Goal: Task Accomplishment & Management: Use online tool/utility

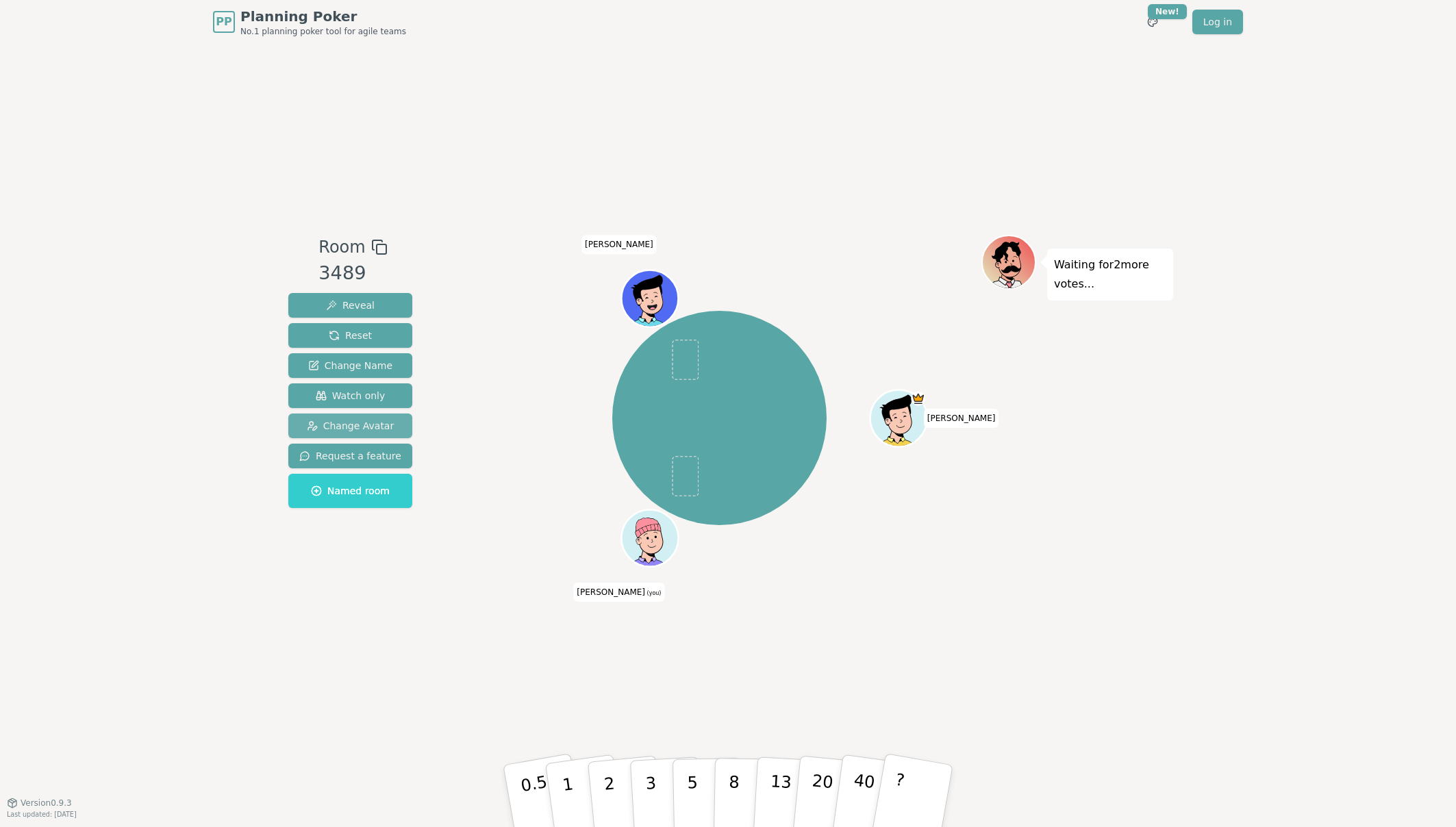
click at [362, 427] on span "Change Avatar" at bounding box center [350, 426] width 88 height 13
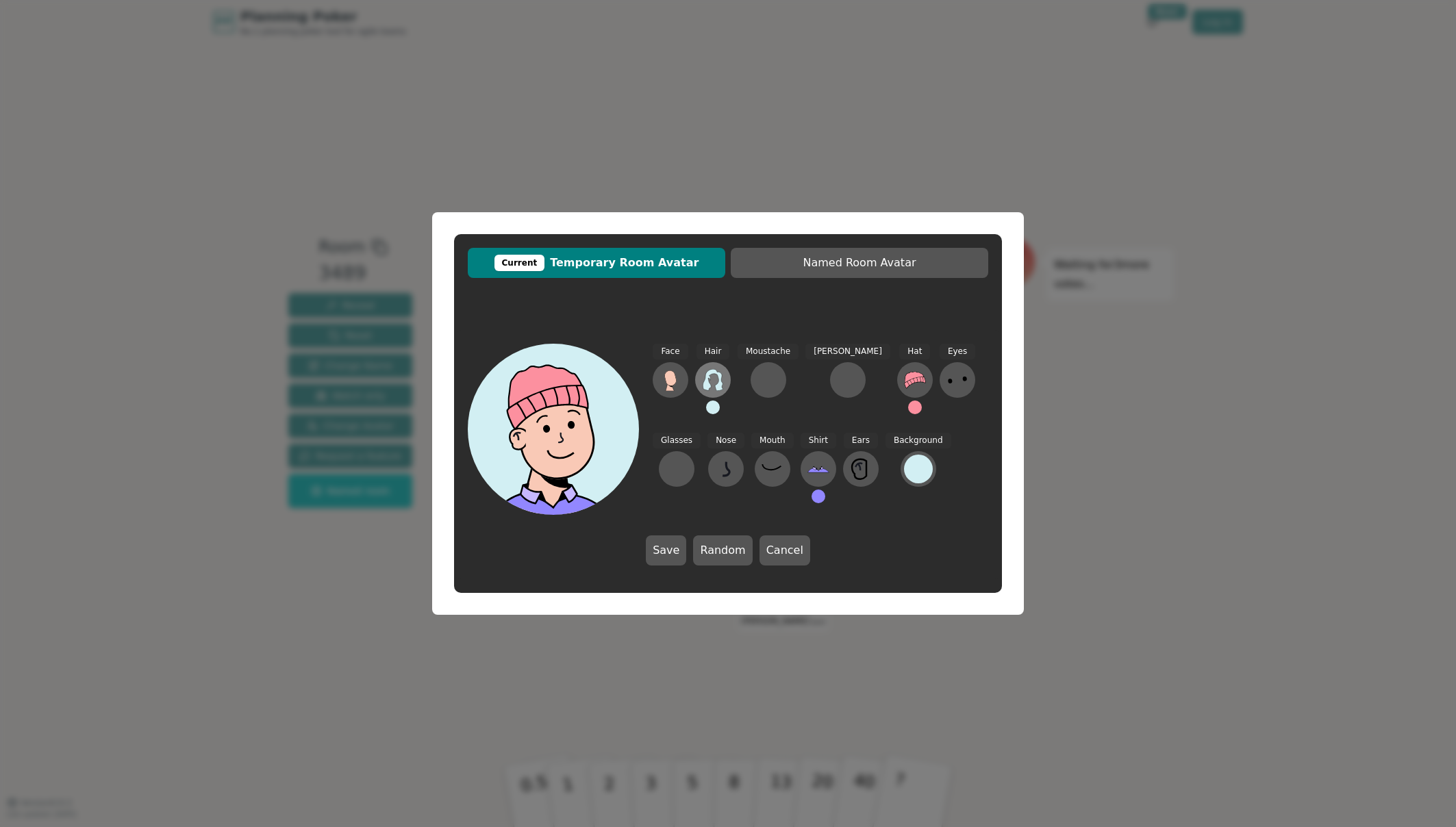
click at [719, 372] on icon at bounding box center [712, 379] width 20 height 22
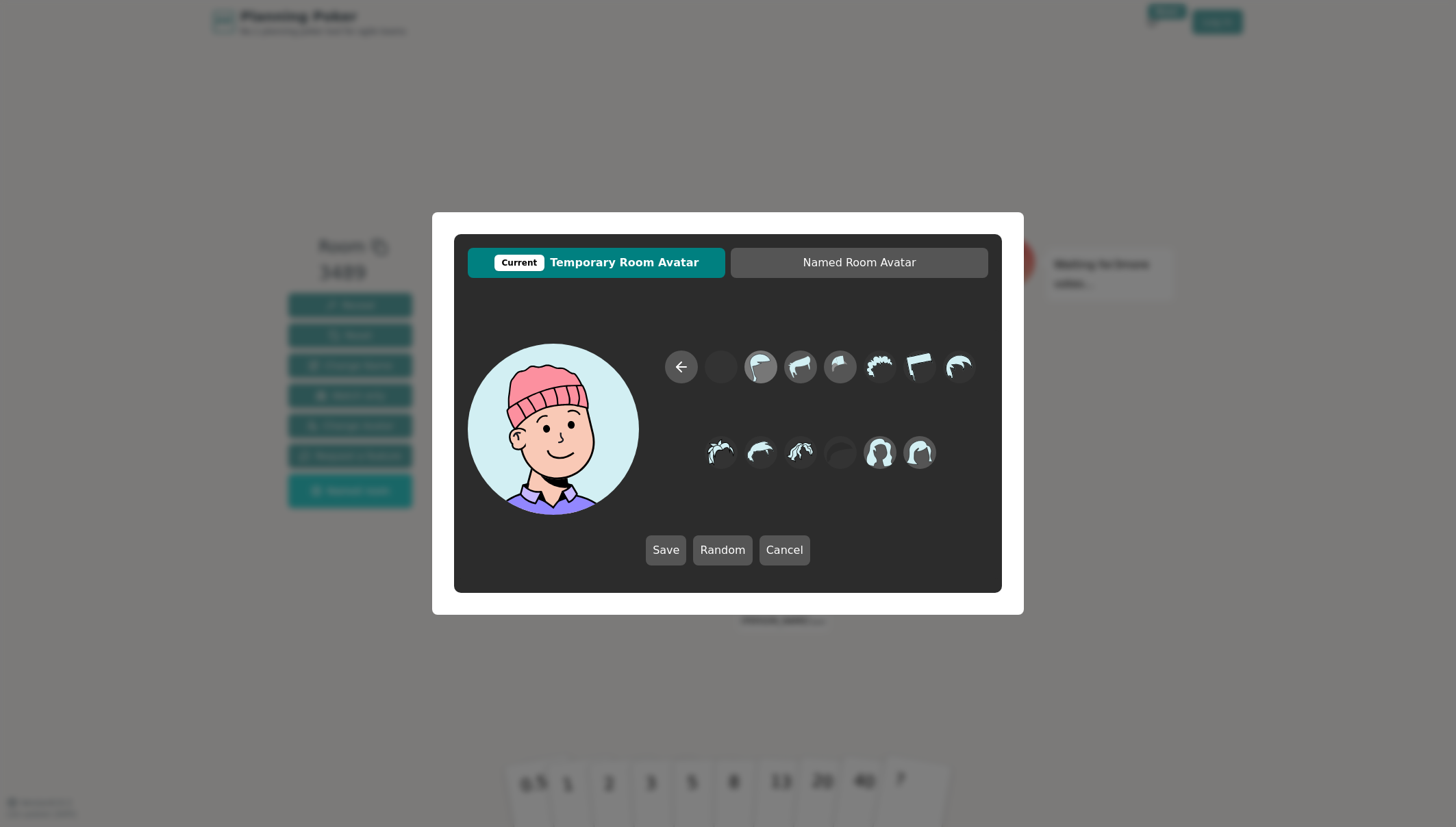
click at [766, 365] on icon at bounding box center [760, 367] width 27 height 31
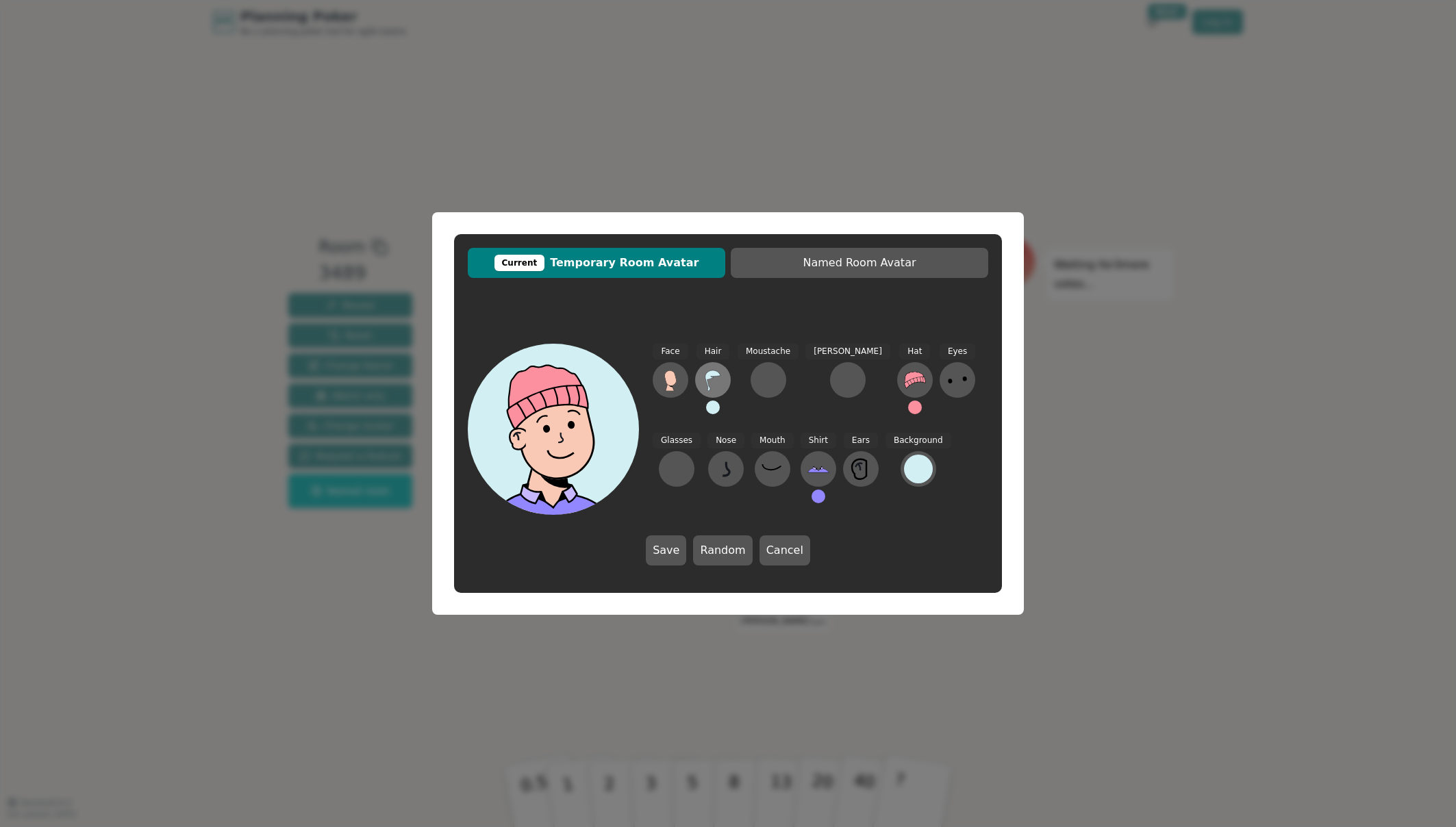
click at [708, 387] on icon at bounding box center [713, 380] width 15 height 21
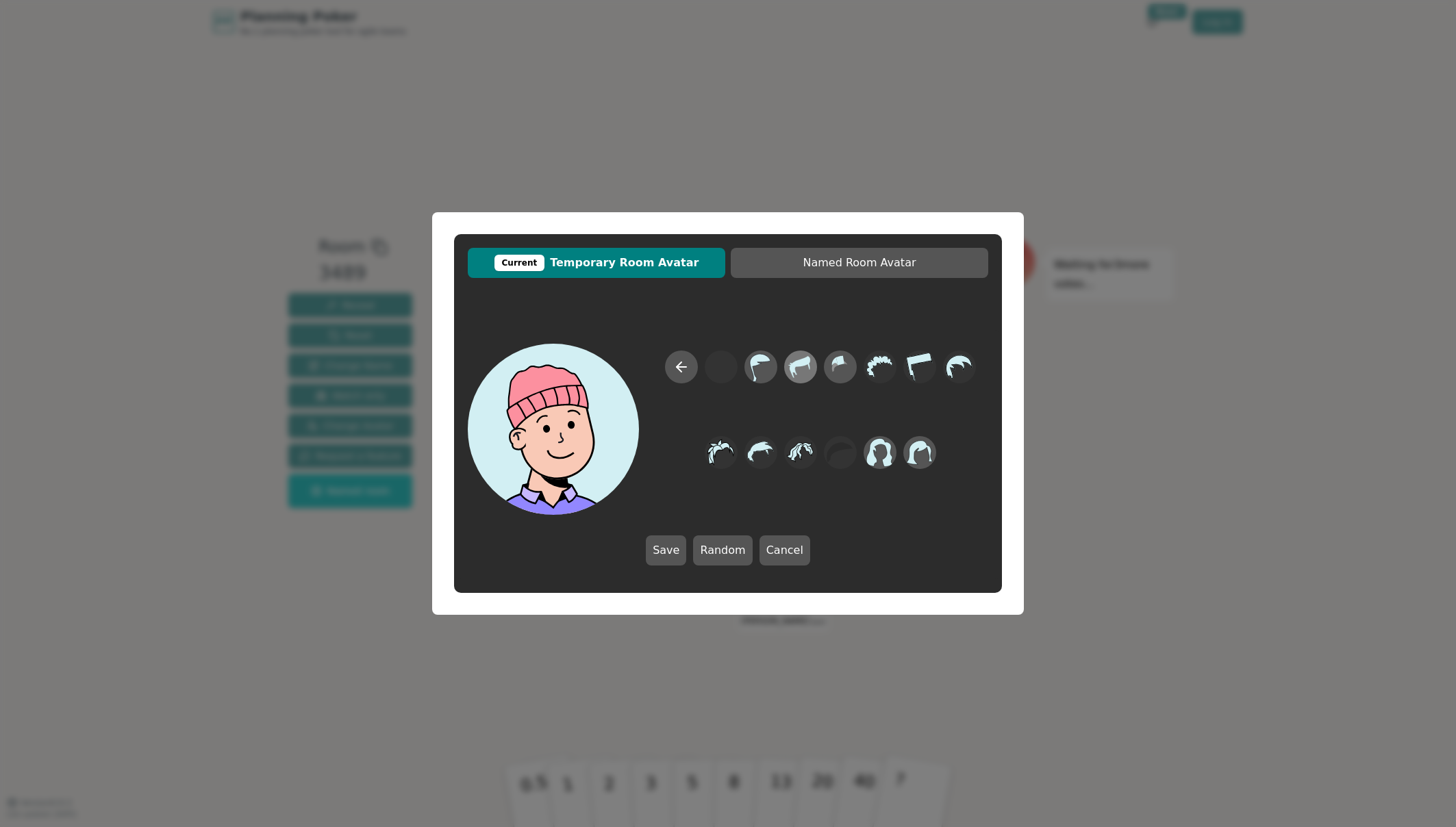
click at [796, 373] on icon at bounding box center [800, 367] width 27 height 31
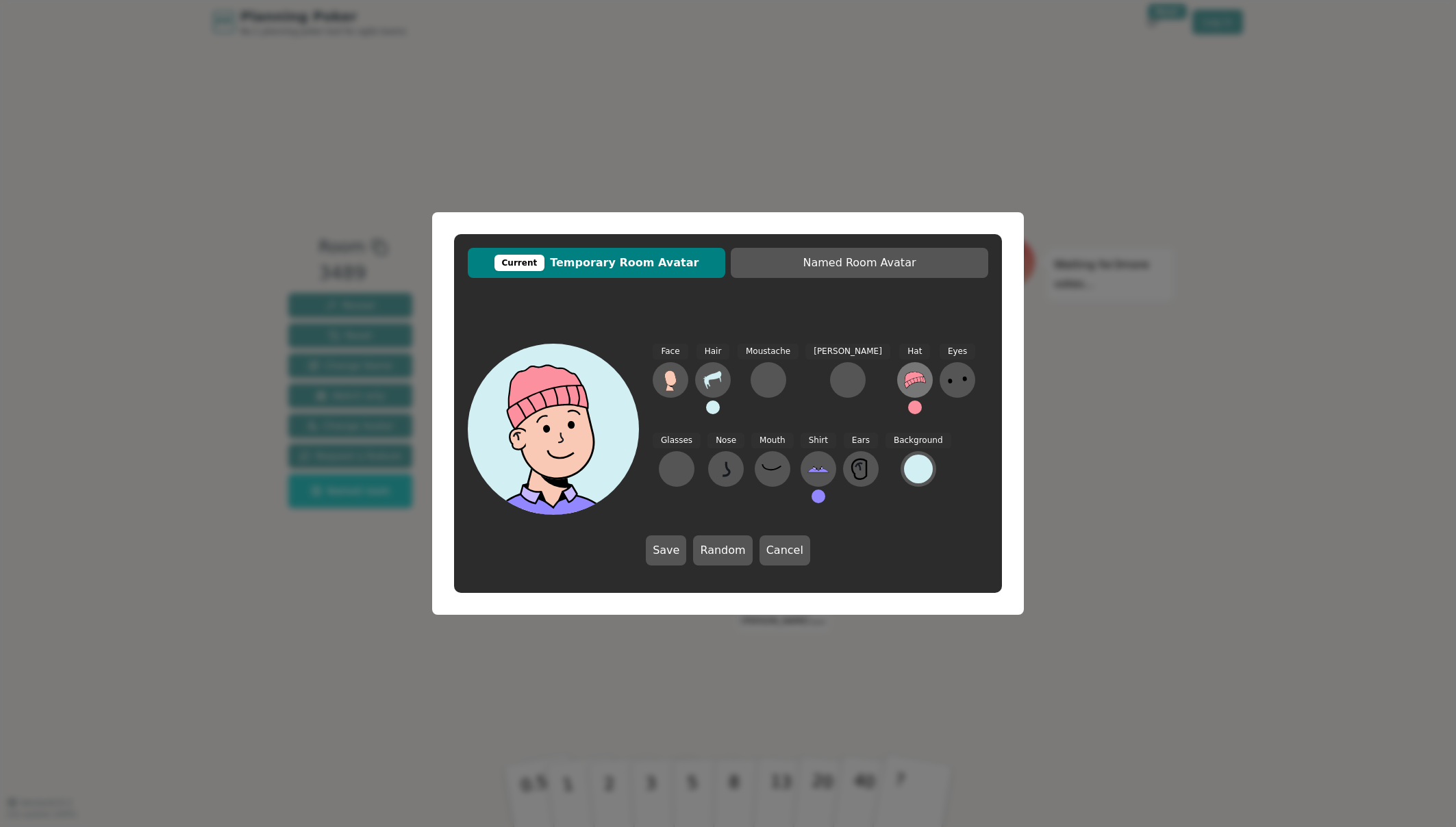
click at [905, 380] on icon at bounding box center [915, 379] width 21 height 16
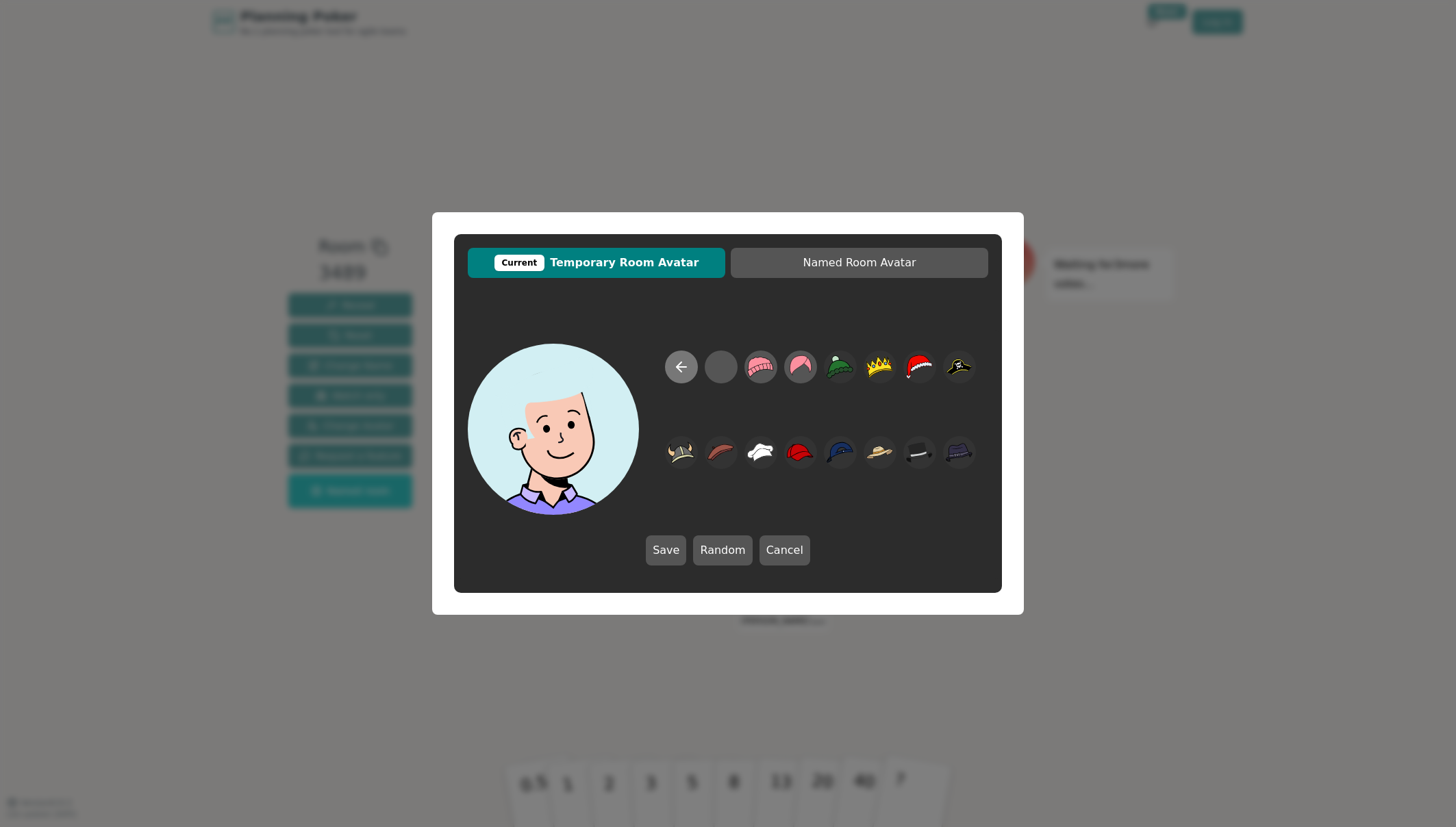
click at [681, 367] on icon at bounding box center [682, 367] width 9 height 0
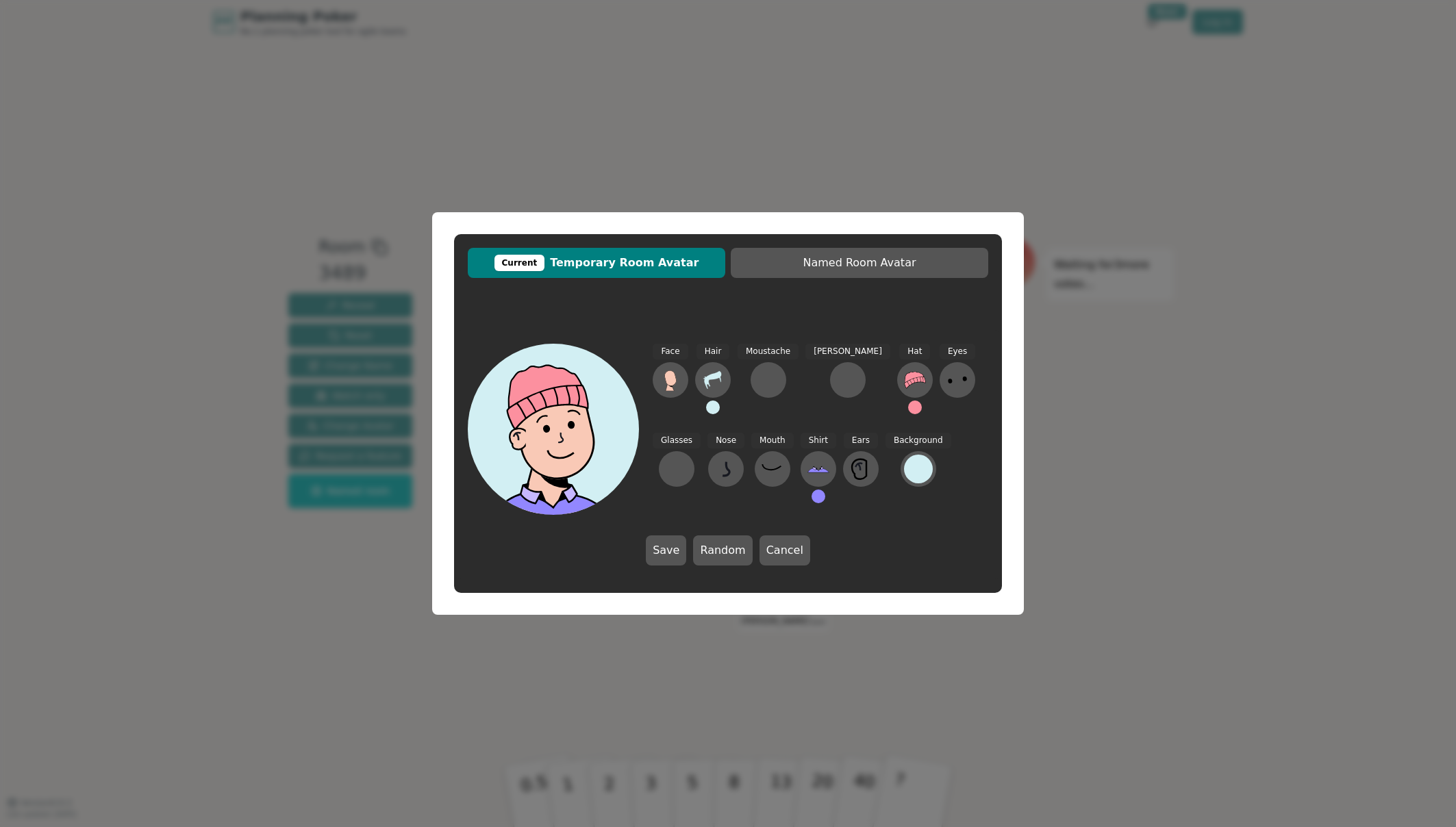
click at [709, 409] on button at bounding box center [713, 407] width 13 height 13
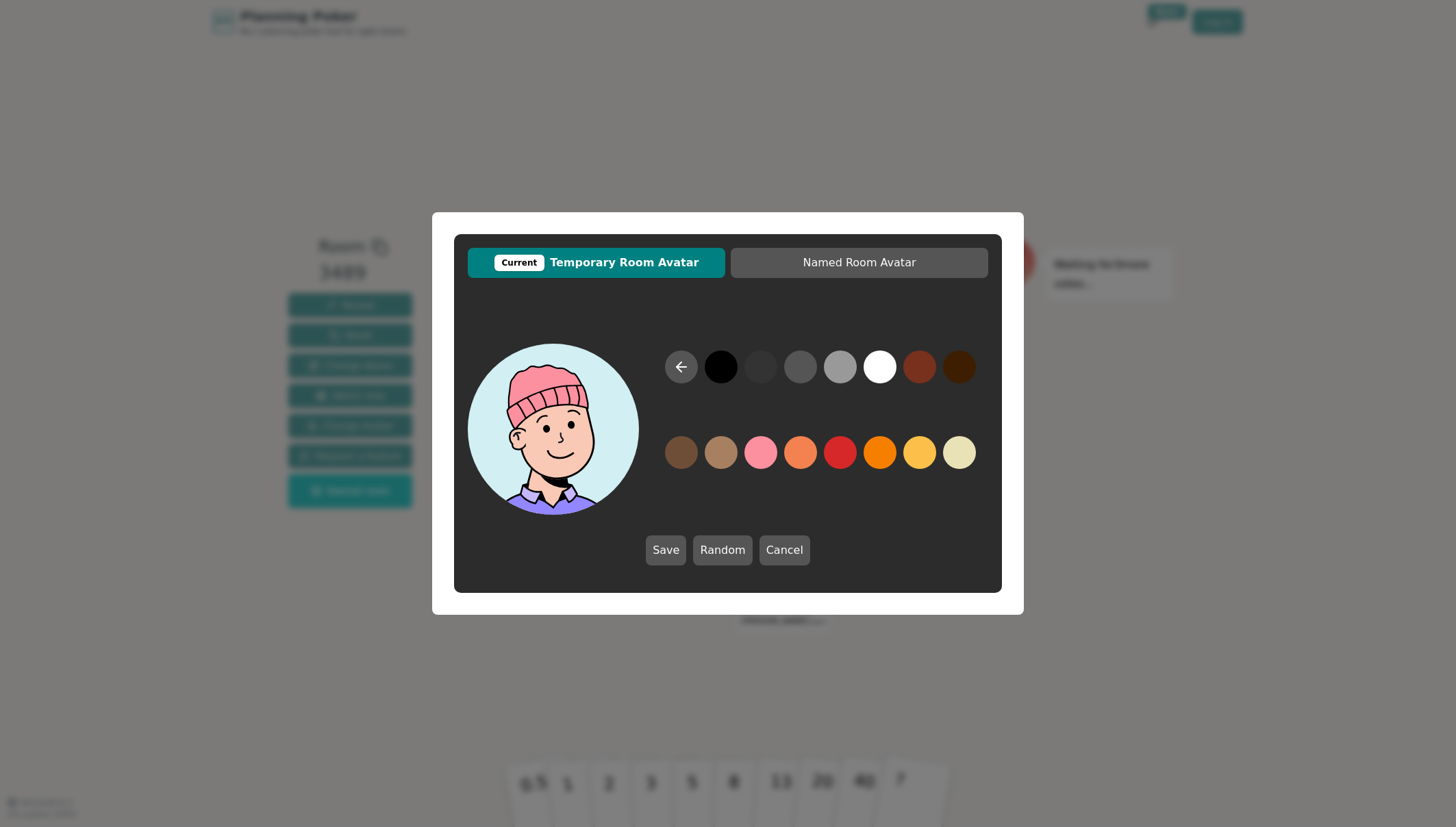
click at [669, 449] on button at bounding box center [681, 452] width 33 height 33
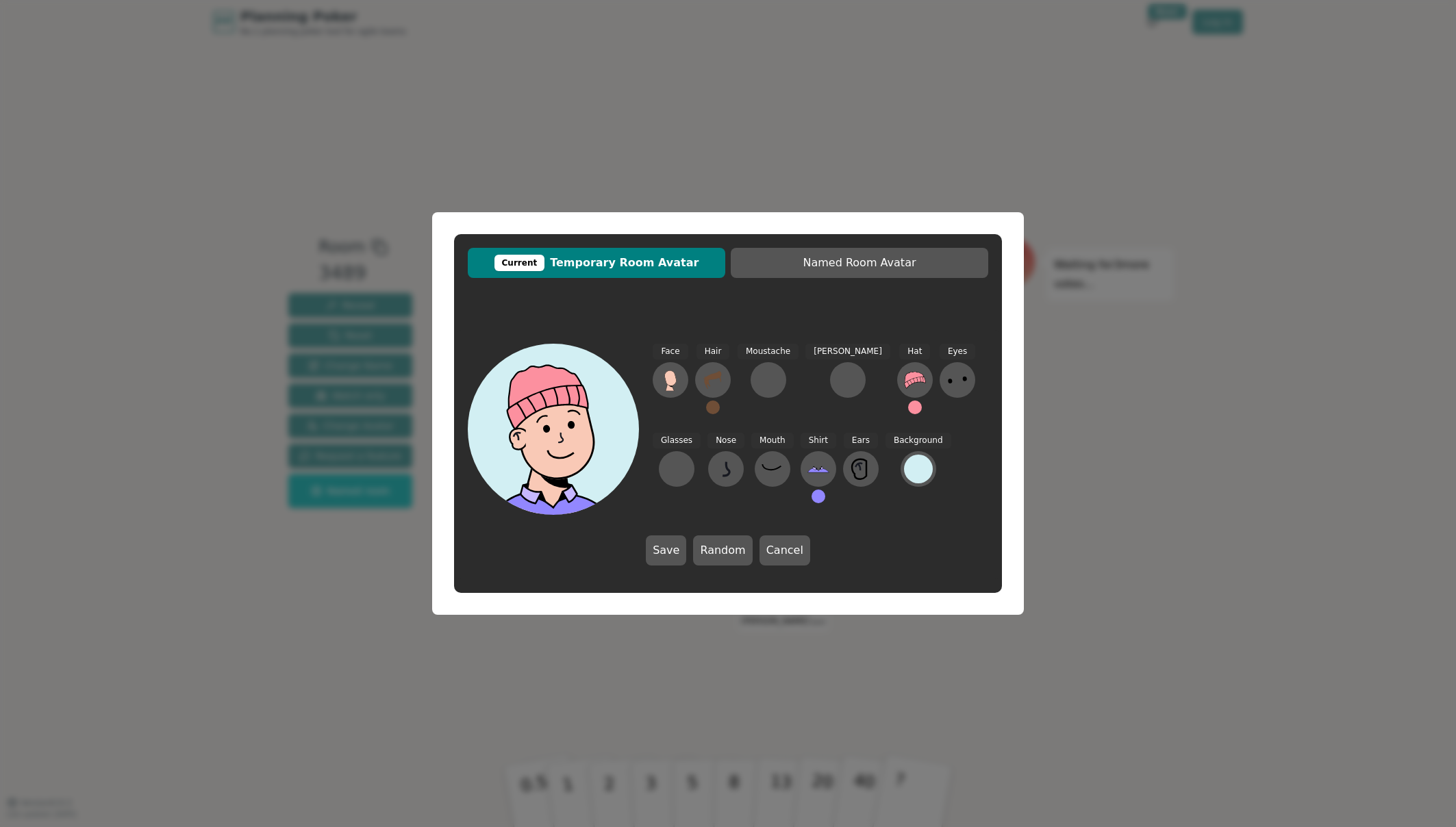
click at [712, 404] on button at bounding box center [713, 407] width 13 height 13
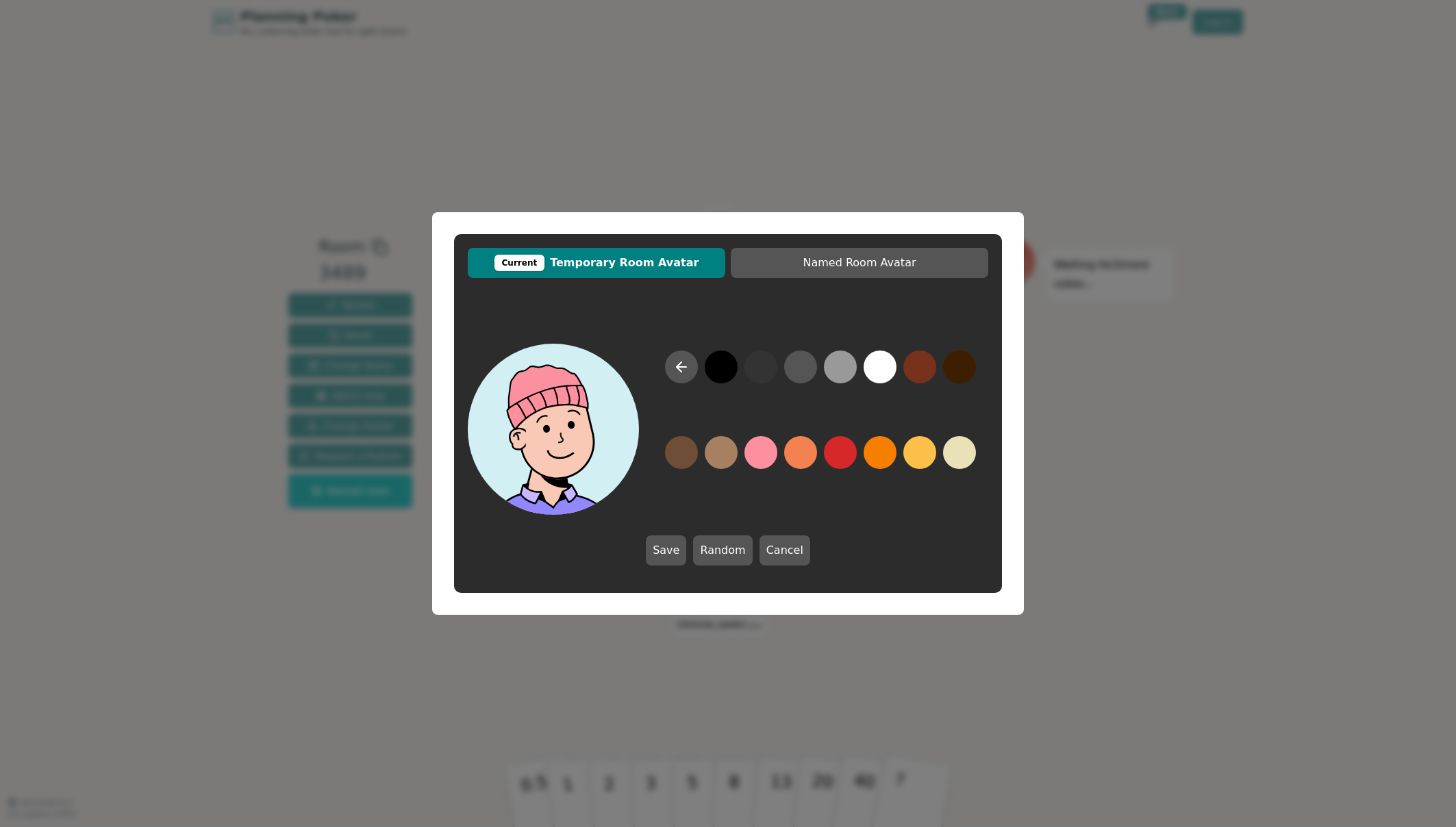
click at [950, 375] on button at bounding box center [959, 366] width 33 height 33
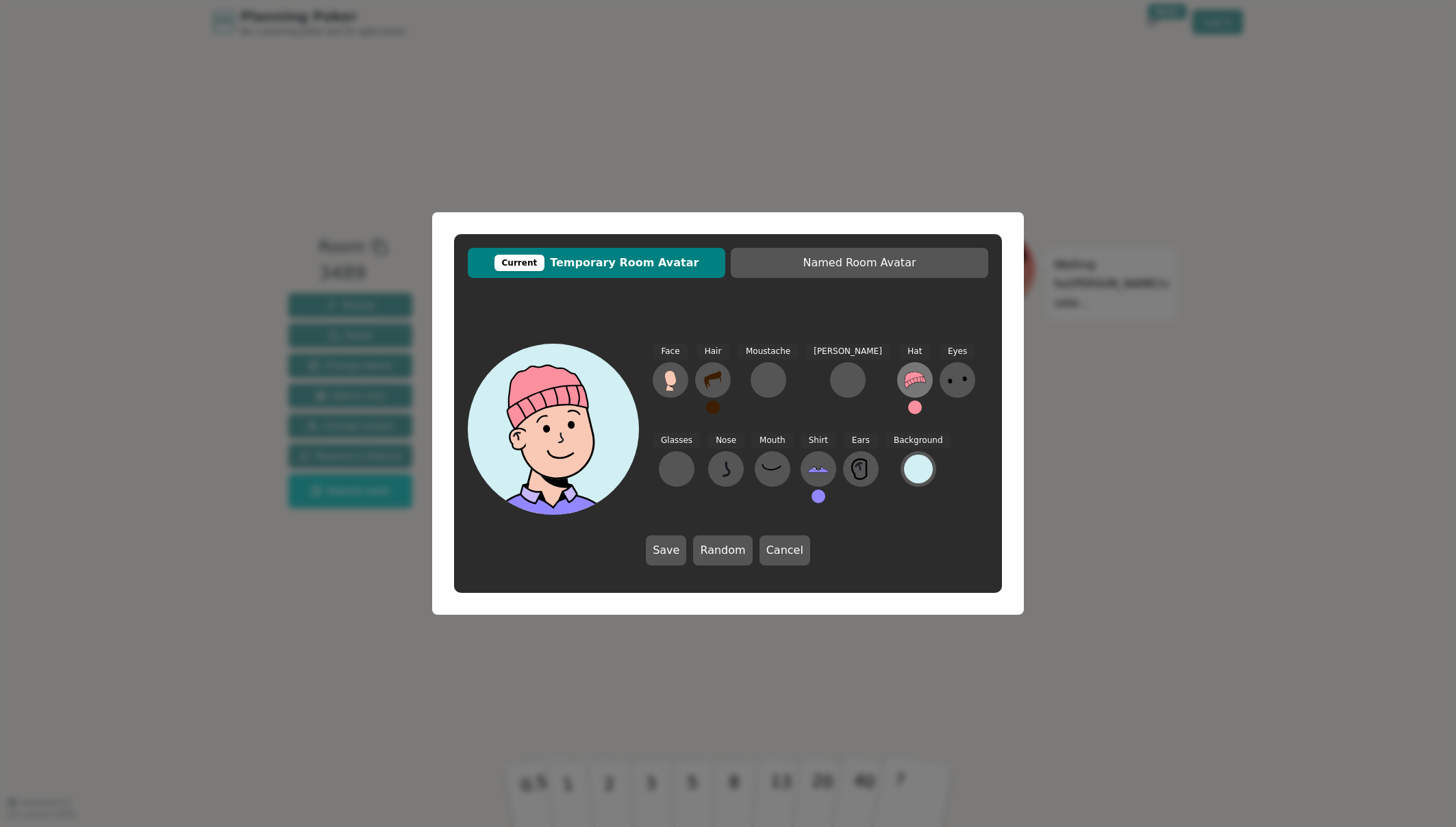
click at [904, 381] on icon at bounding box center [914, 379] width 22 height 22
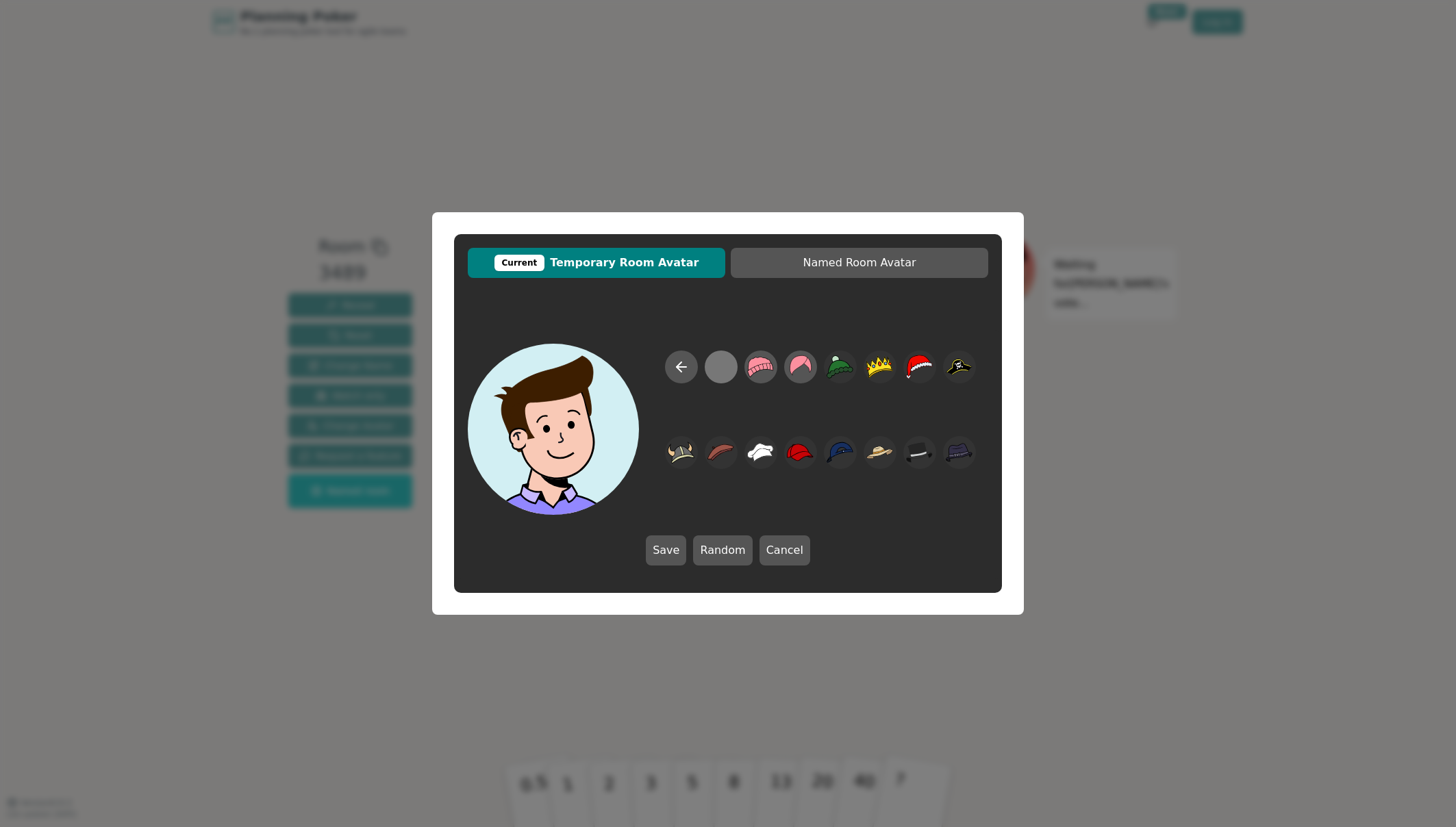
click at [720, 360] on div at bounding box center [720, 367] width 27 height 31
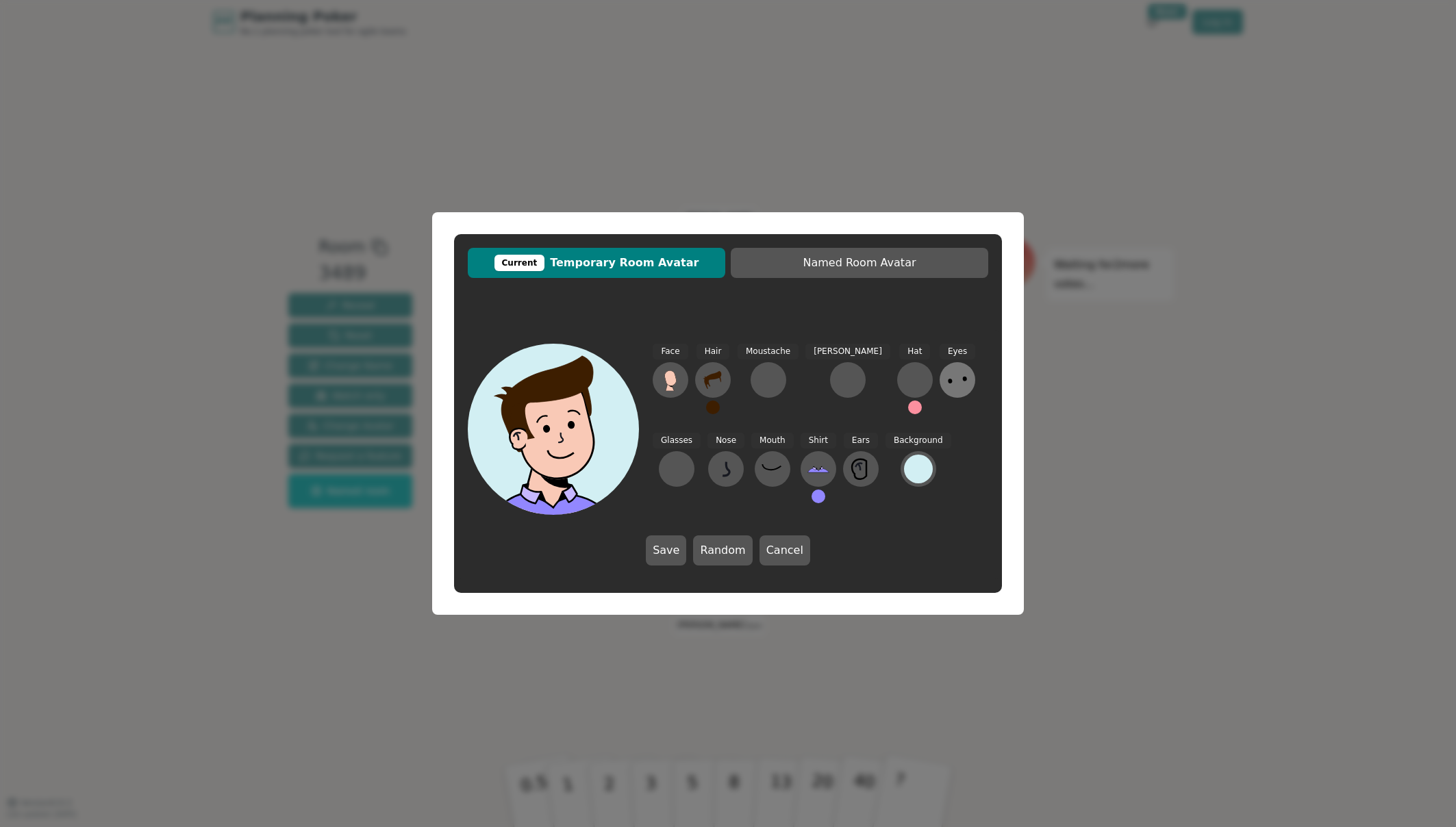
click at [947, 389] on icon at bounding box center [957, 379] width 22 height 22
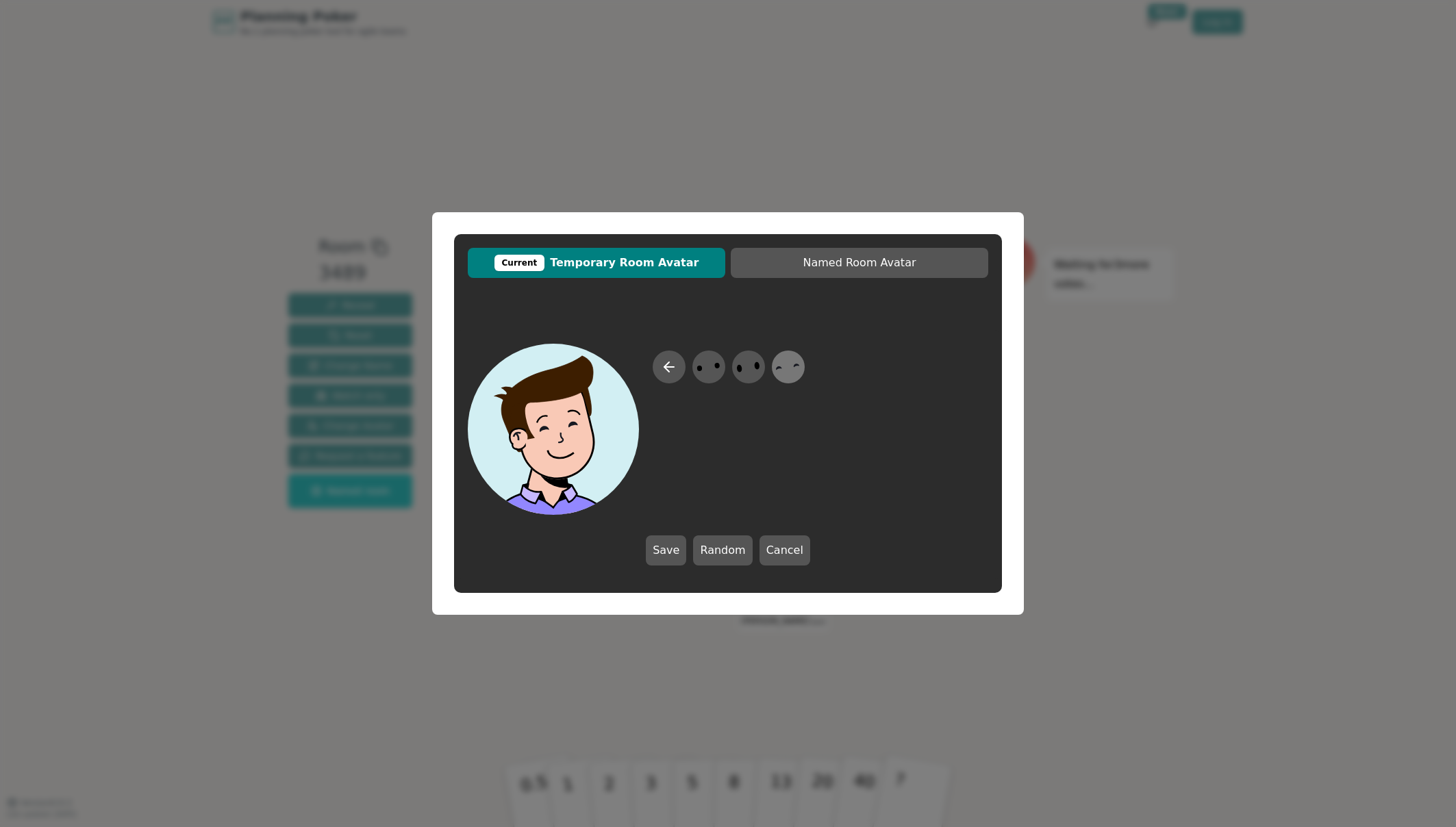
click at [787, 370] on icon at bounding box center [788, 367] width 27 height 31
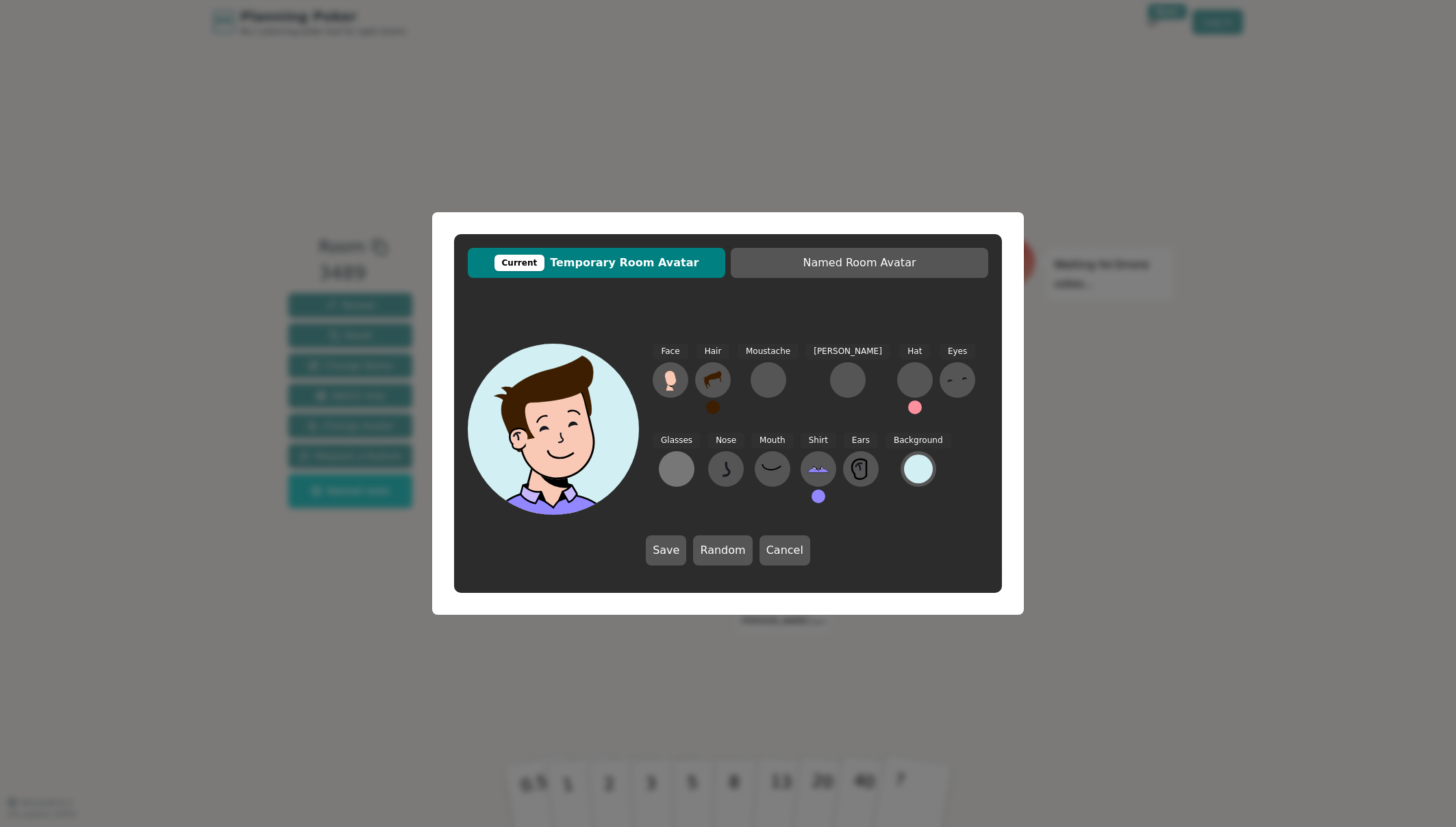
click at [687, 458] on div at bounding box center [676, 468] width 22 height 22
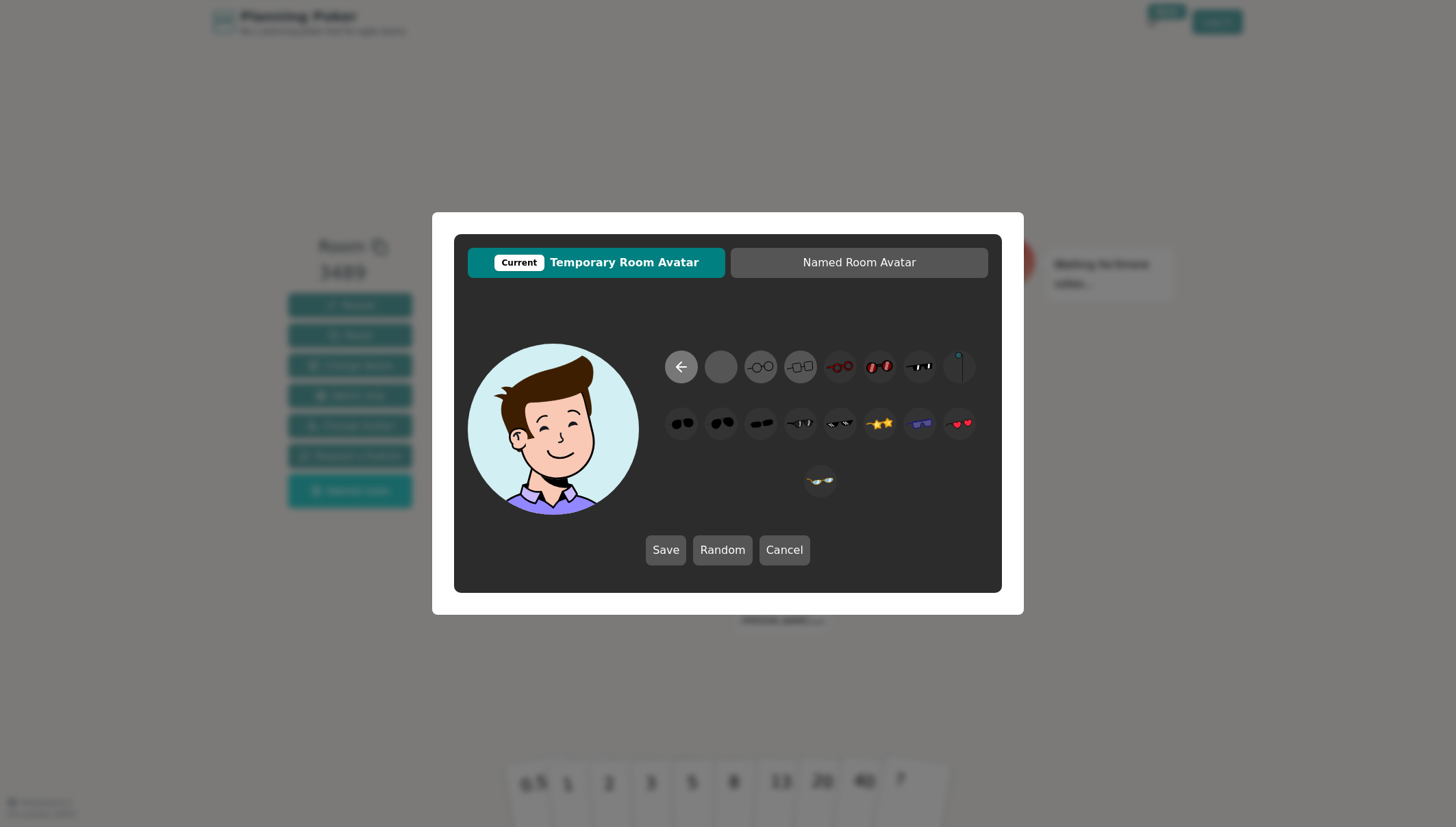
click at [685, 362] on icon at bounding box center [681, 366] width 16 height 16
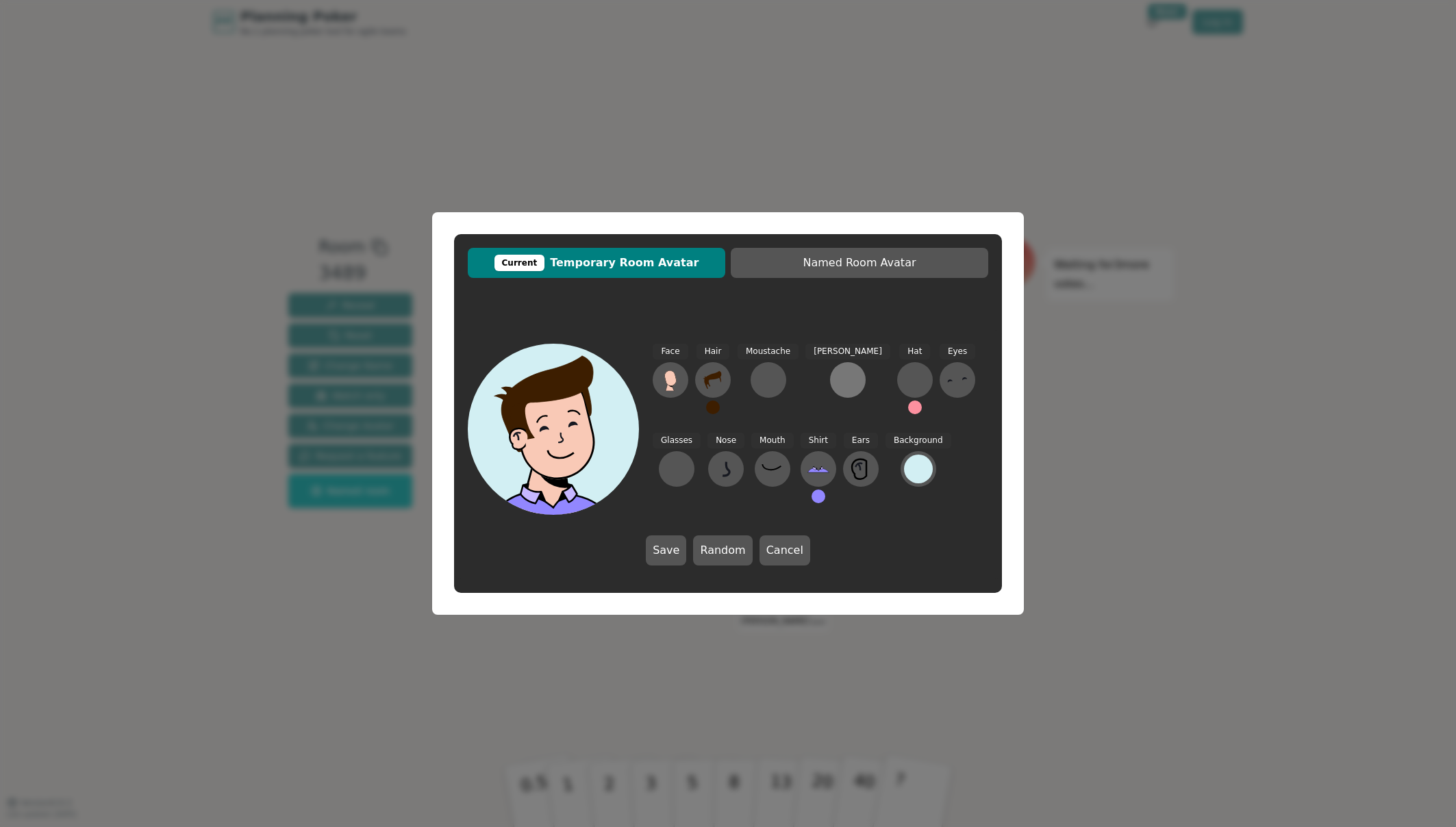
click at [837, 379] on div at bounding box center [847, 379] width 22 height 22
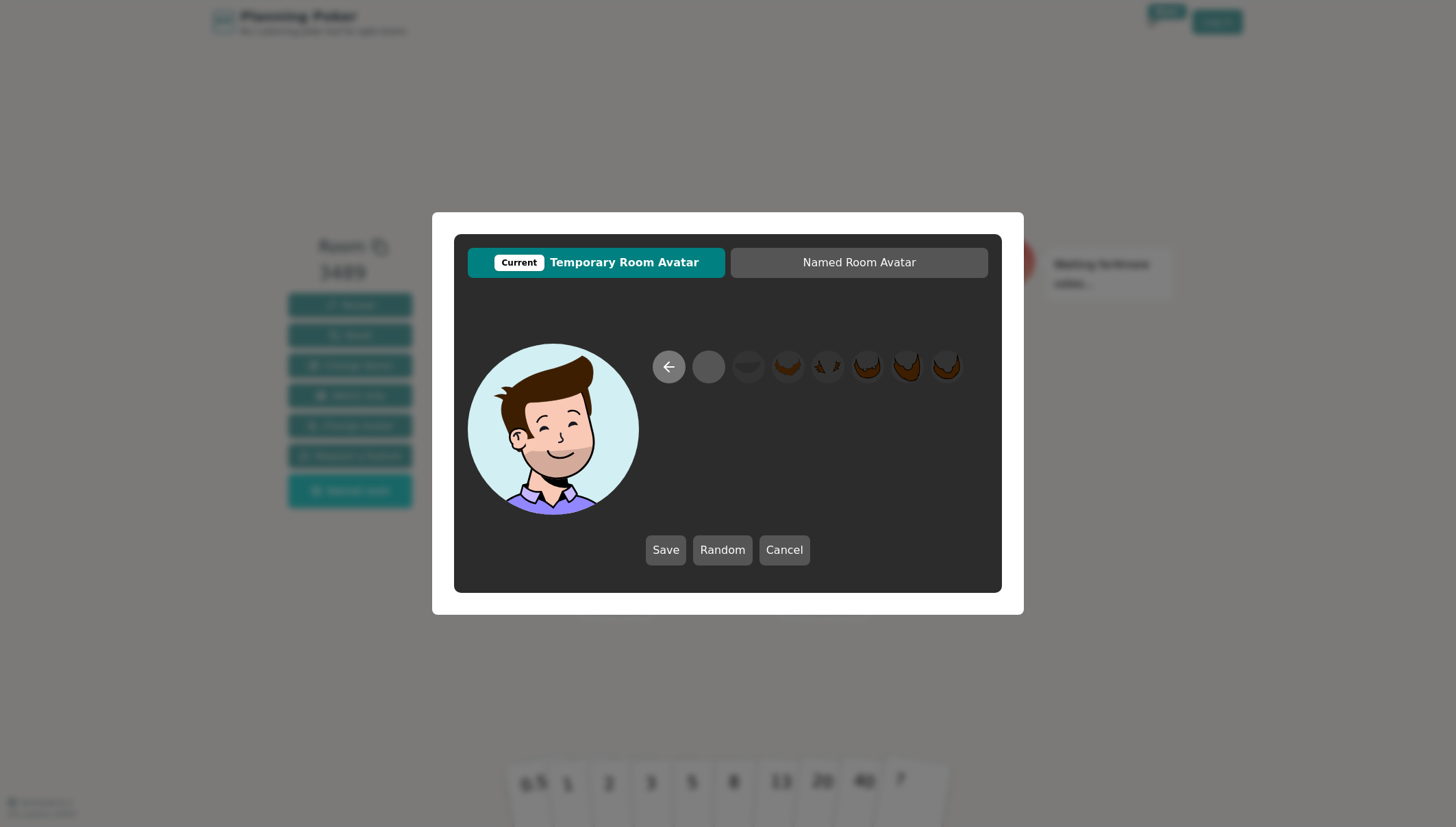
click at [661, 364] on icon at bounding box center [668, 366] width 16 height 16
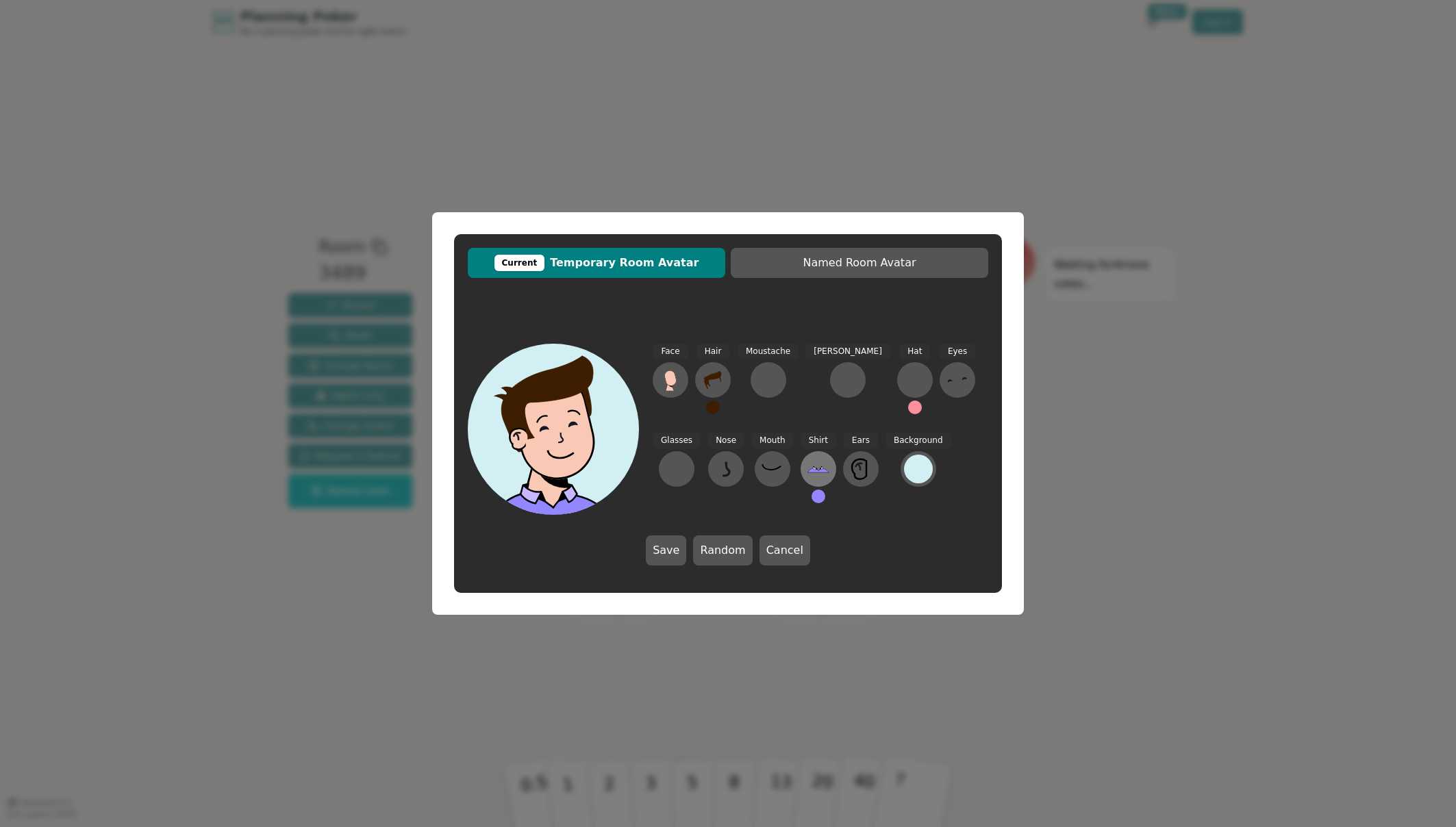
click at [808, 477] on icon at bounding box center [818, 468] width 22 height 22
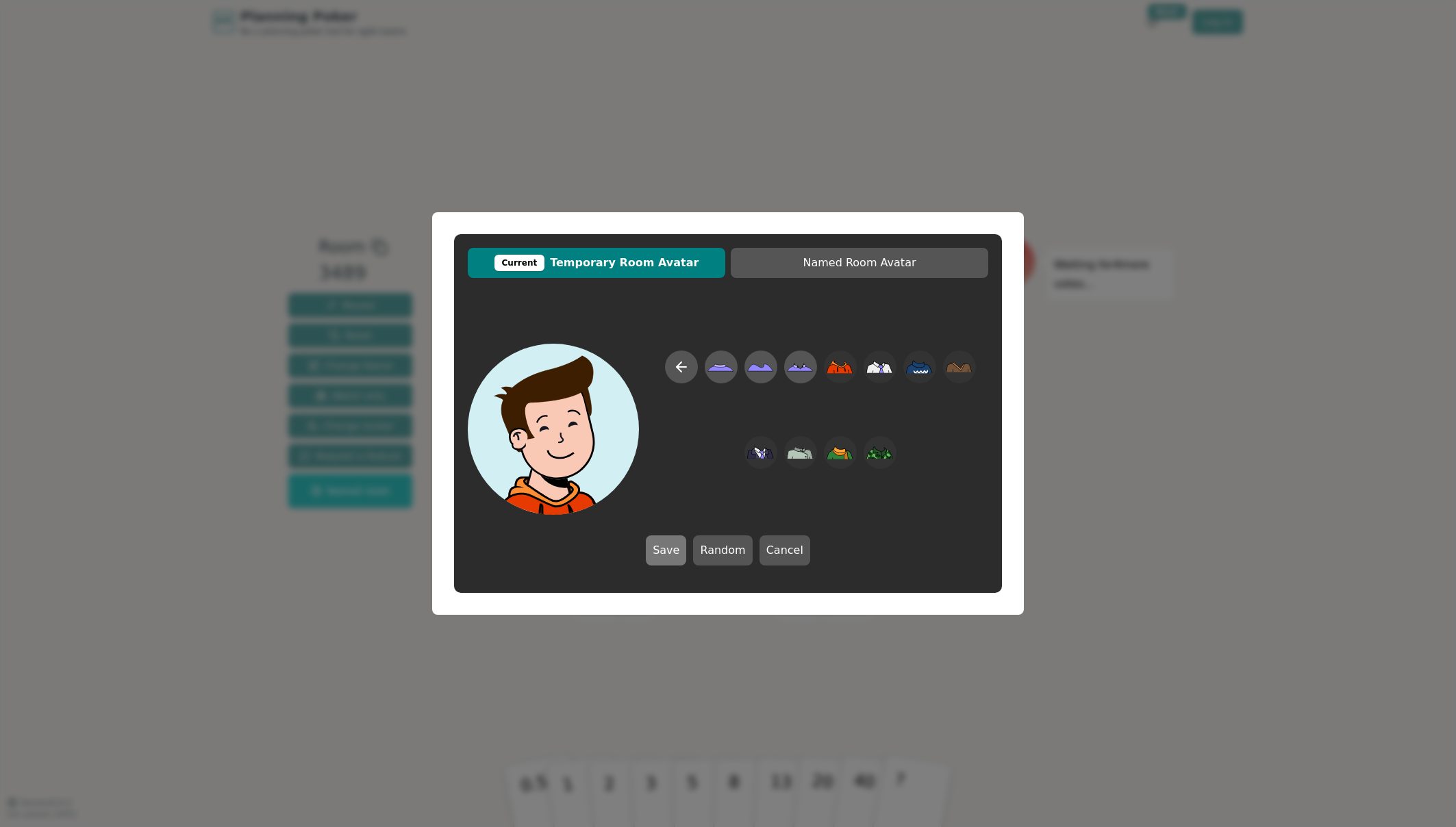
click at [681, 553] on button "Save" at bounding box center [666, 551] width 41 height 30
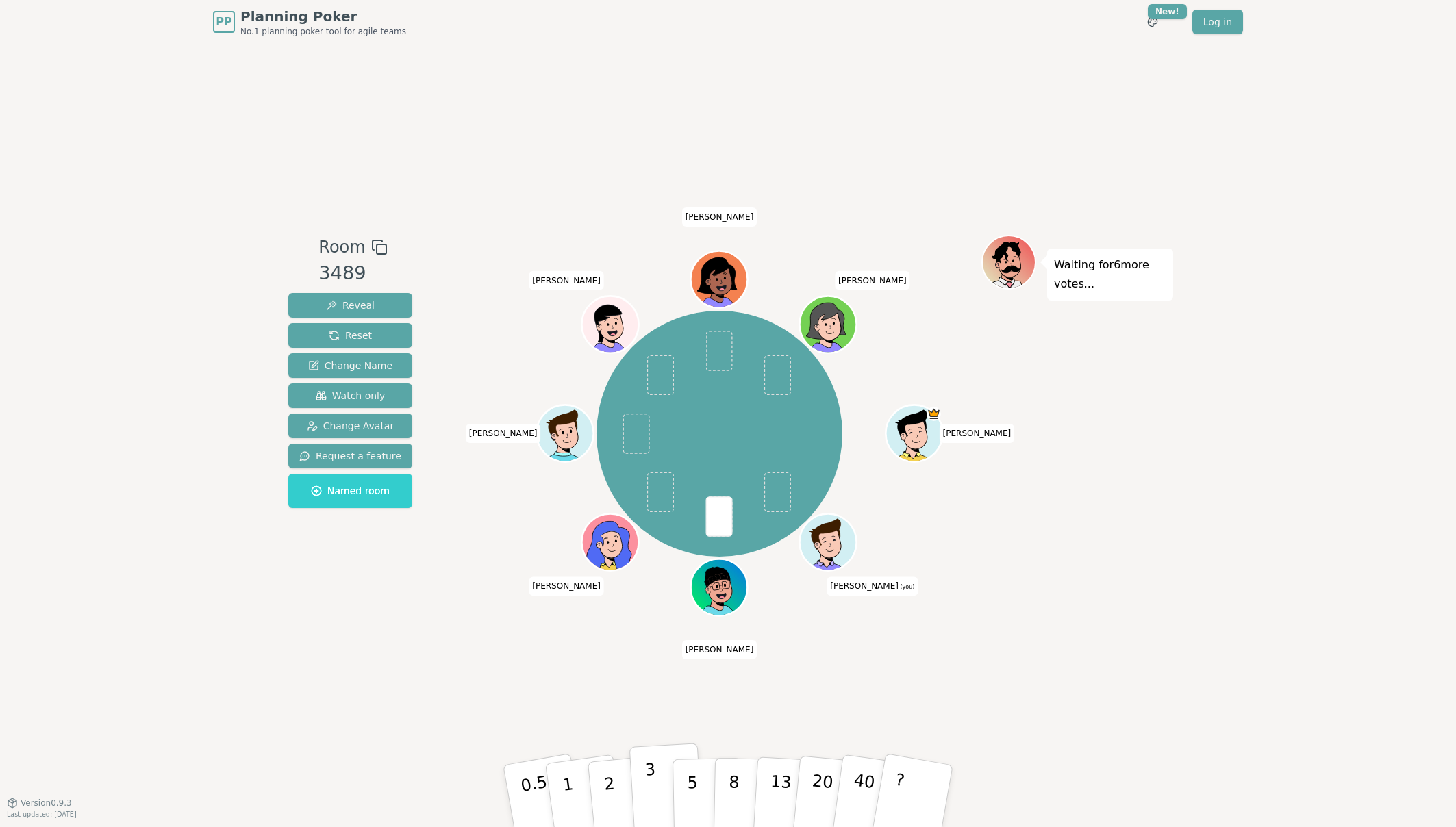
click at [659, 793] on button "3" at bounding box center [666, 796] width 75 height 107
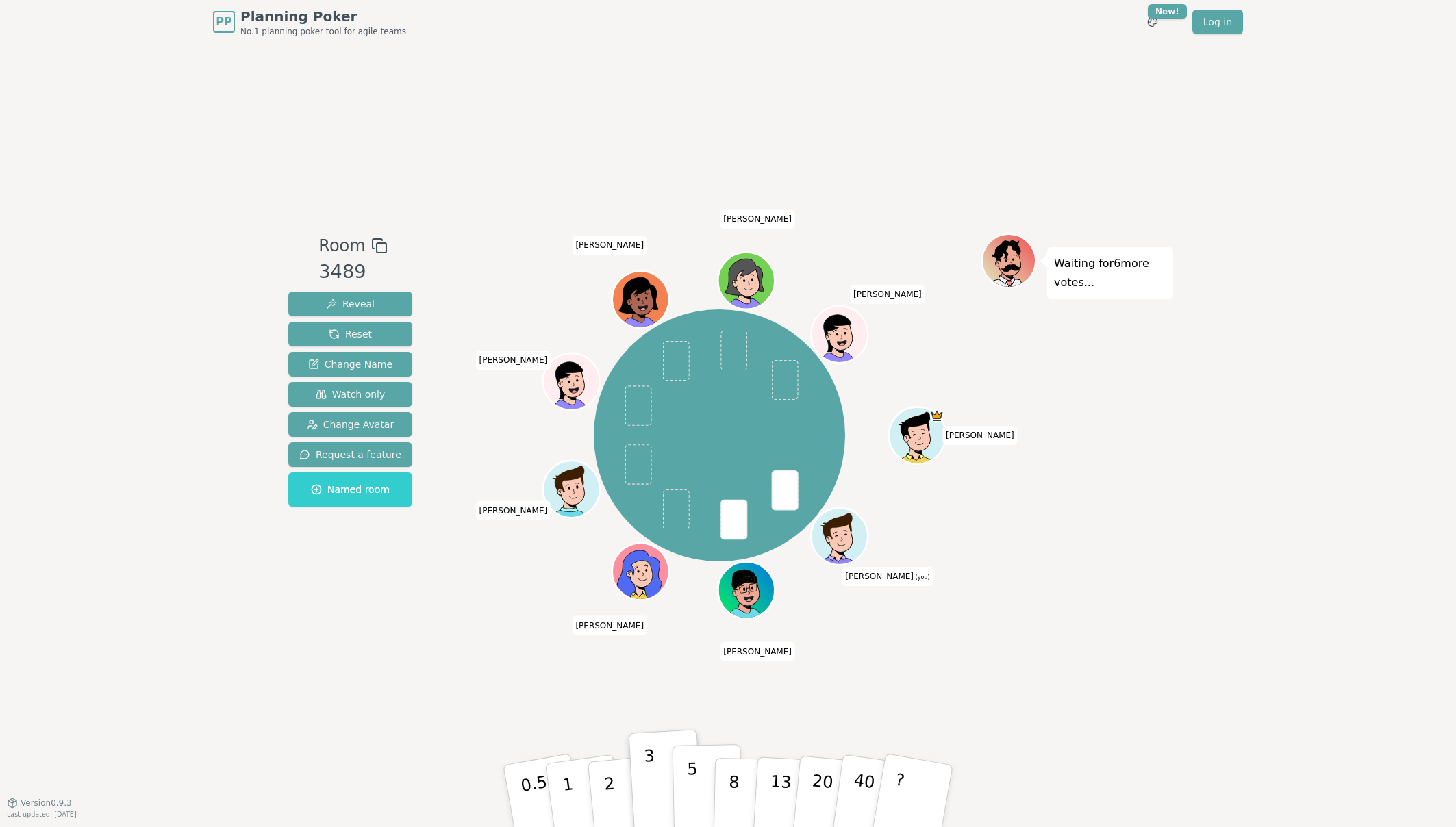
click at [683, 782] on button "5" at bounding box center [707, 796] width 71 height 104
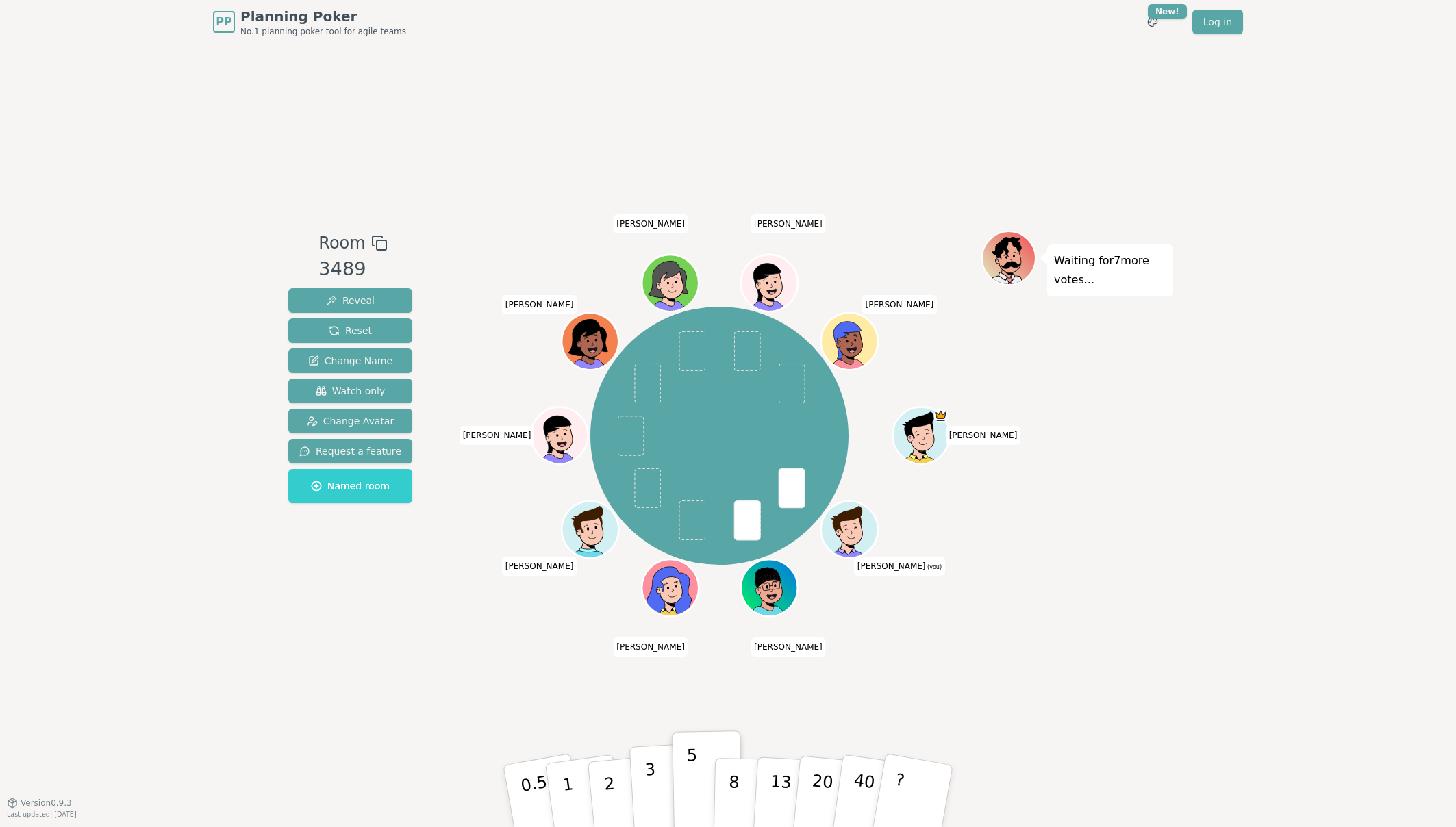
click at [649, 776] on p "3" at bounding box center [652, 797] width 15 height 75
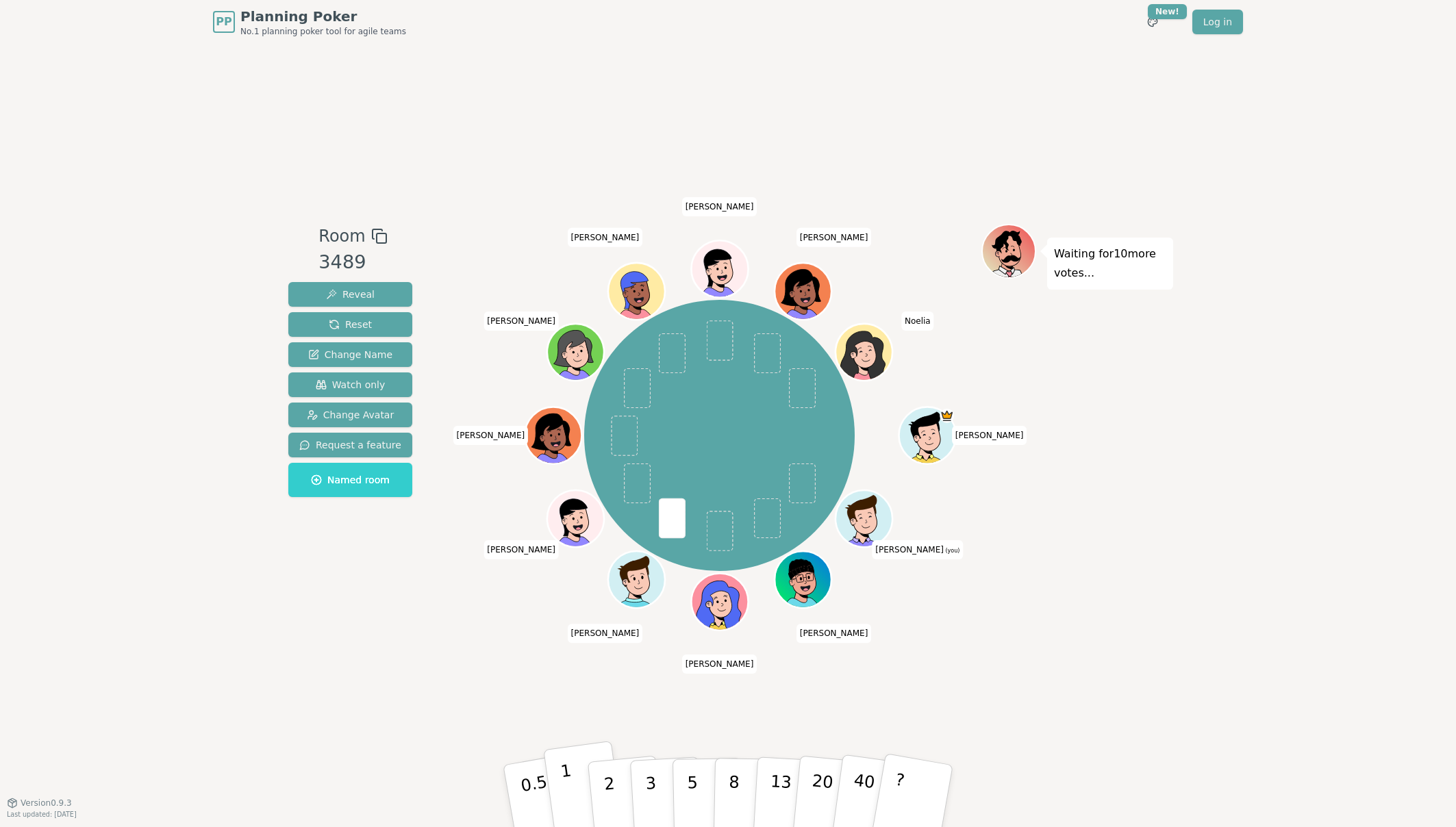
click at [573, 793] on button "1" at bounding box center [584, 796] width 81 height 111
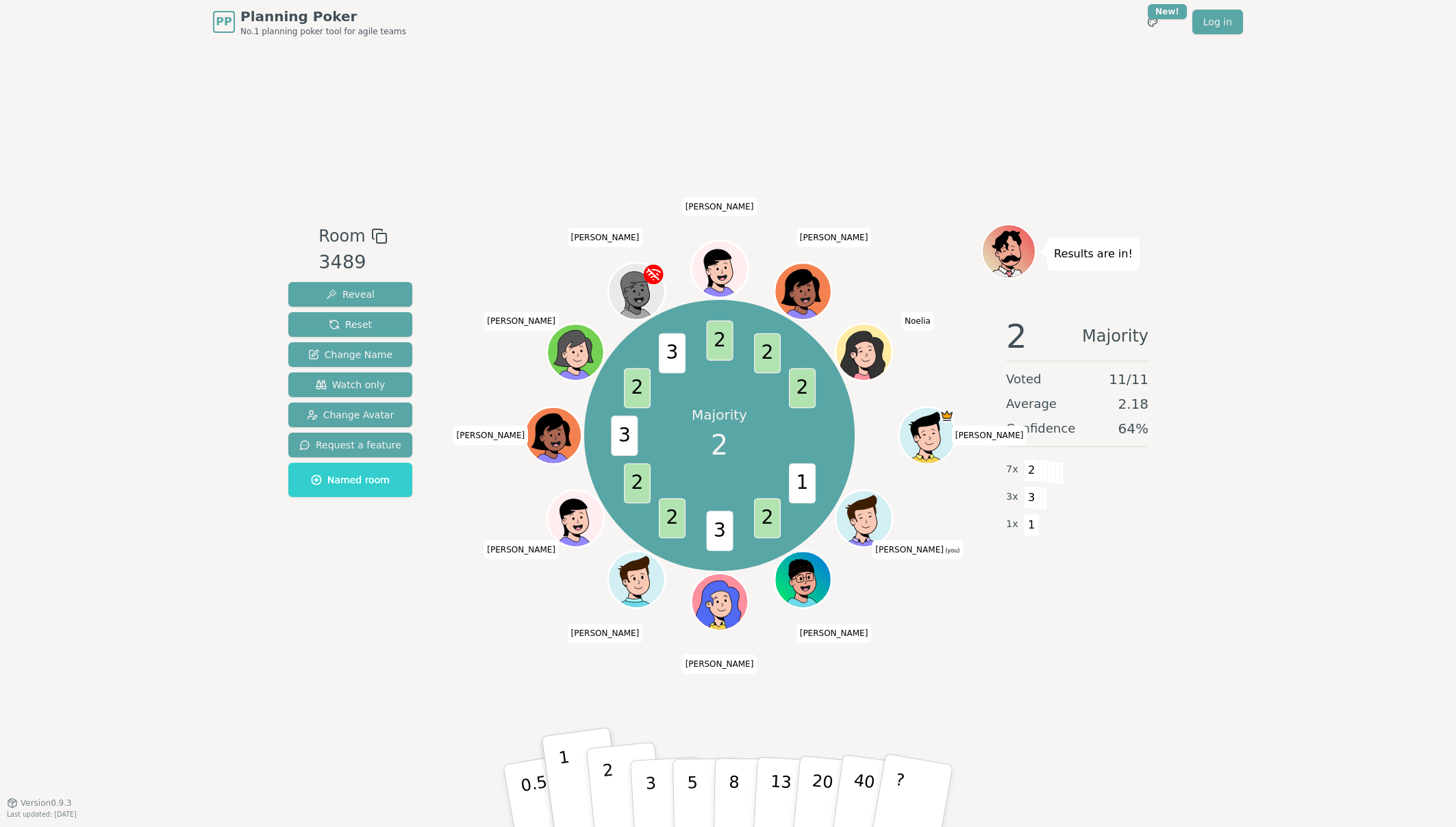
click at [613, 776] on button "2" at bounding box center [625, 796] width 78 height 109
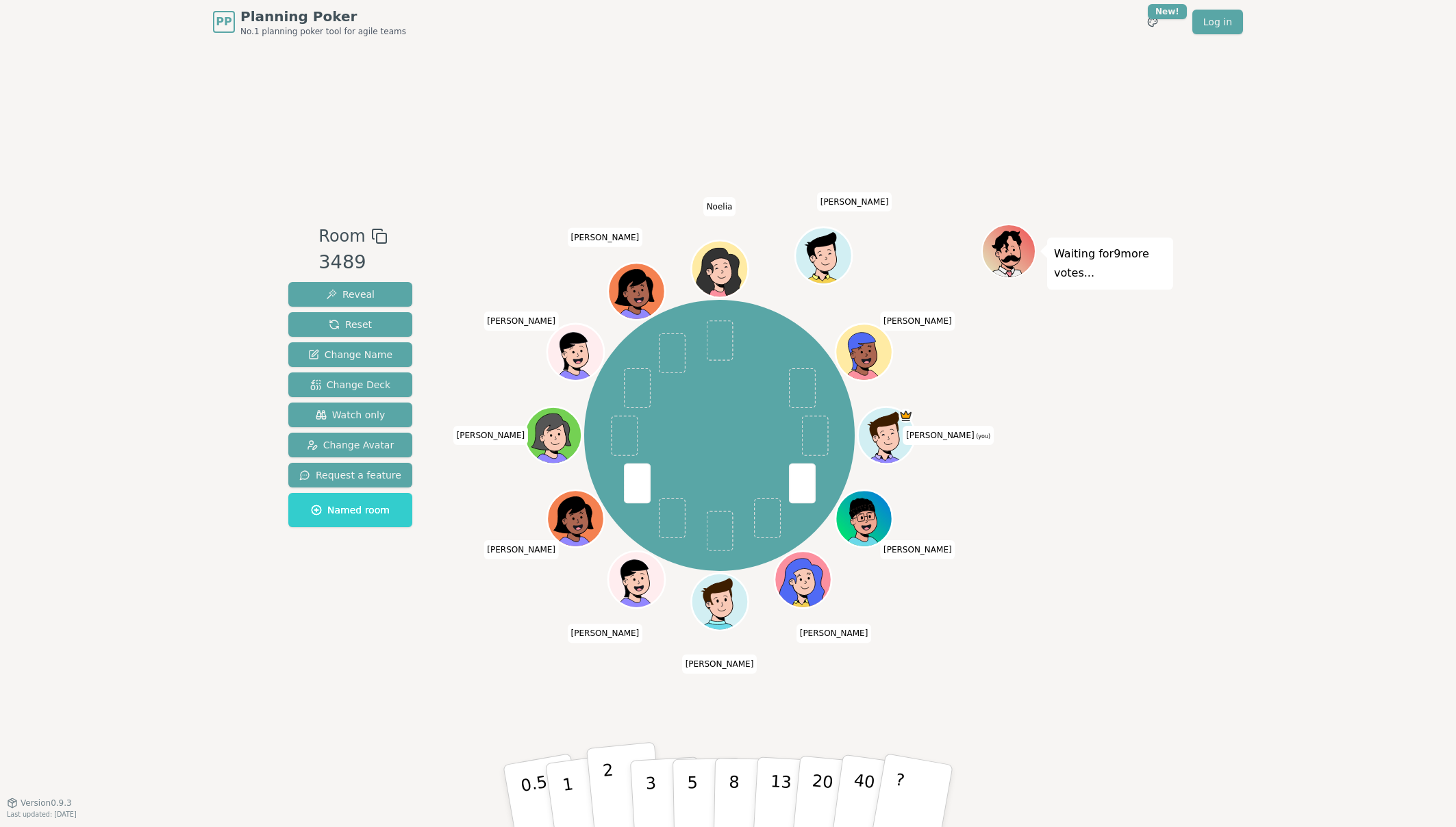
click at [613, 787] on p "2" at bounding box center [611, 798] width 18 height 75
click at [615, 775] on button "2" at bounding box center [625, 796] width 78 height 109
click at [563, 788] on p "1" at bounding box center [570, 798] width 21 height 75
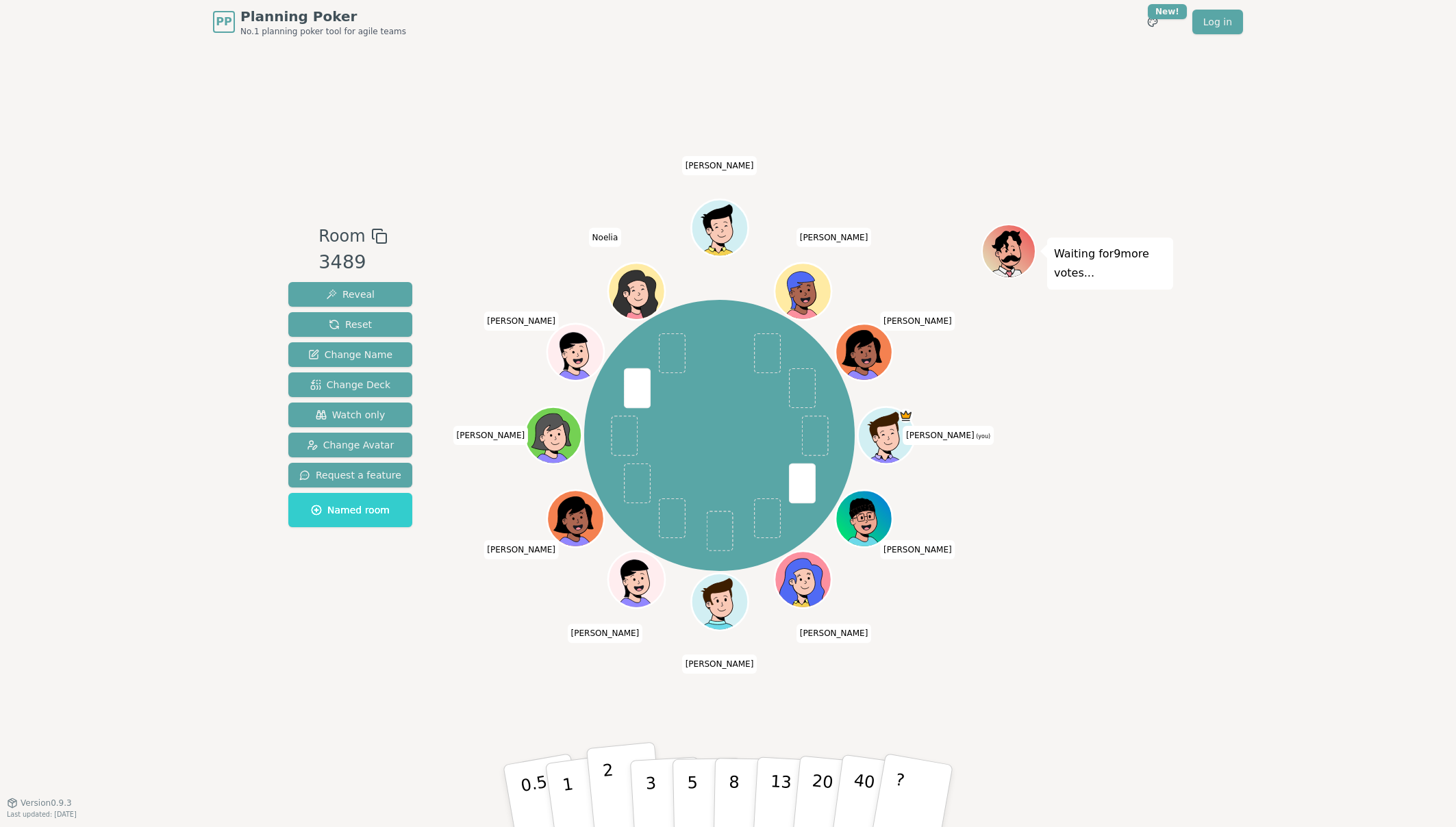
click at [609, 771] on p "2" at bounding box center [611, 798] width 18 height 75
